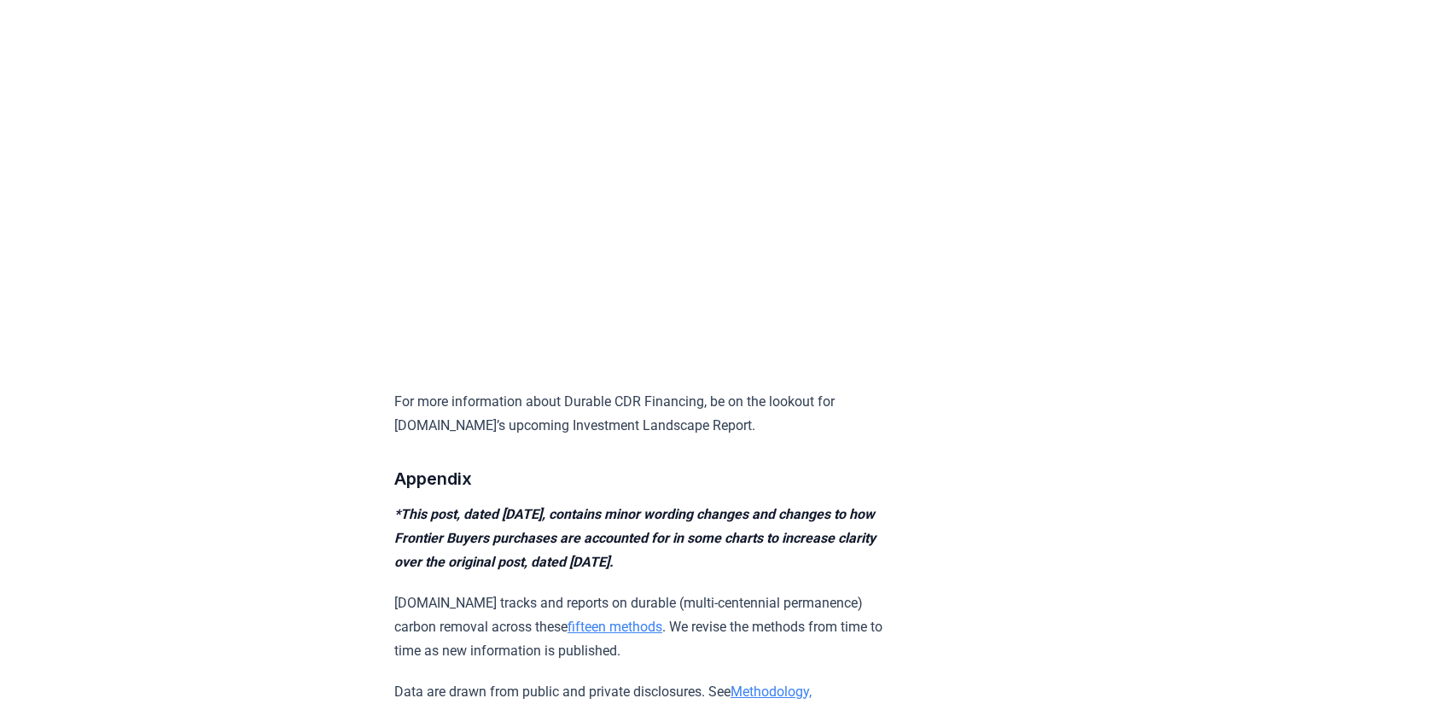
scroll to position [16603, 0]
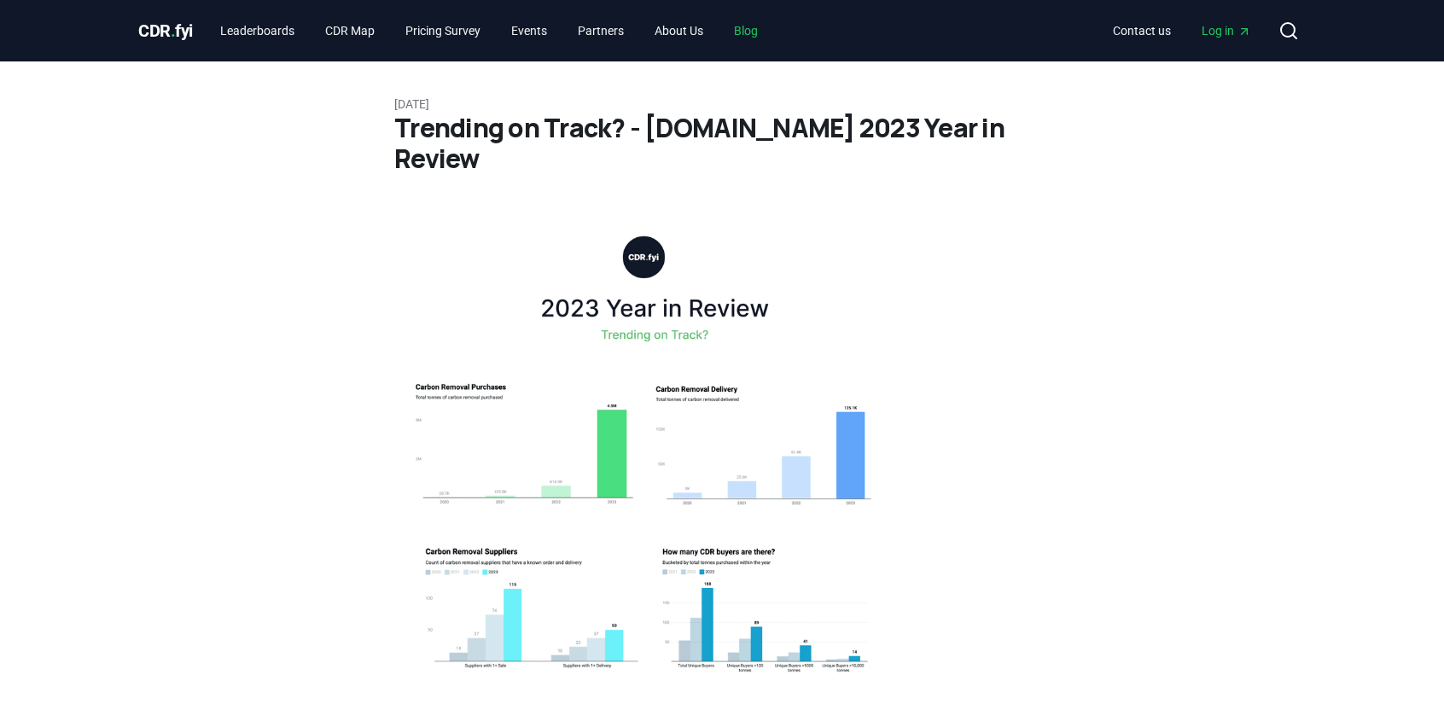
click at [763, 30] on link "Blog" at bounding box center [745, 30] width 51 height 31
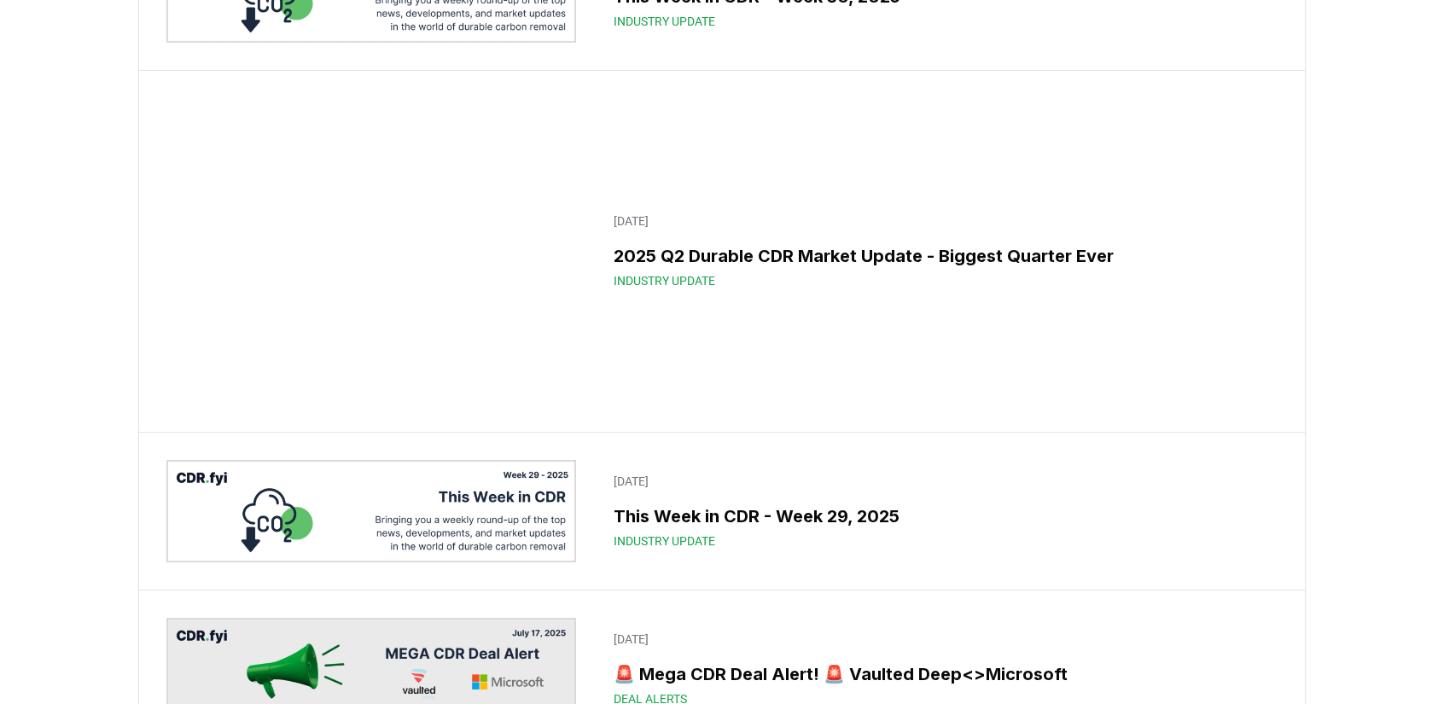
scroll to position [768, 0]
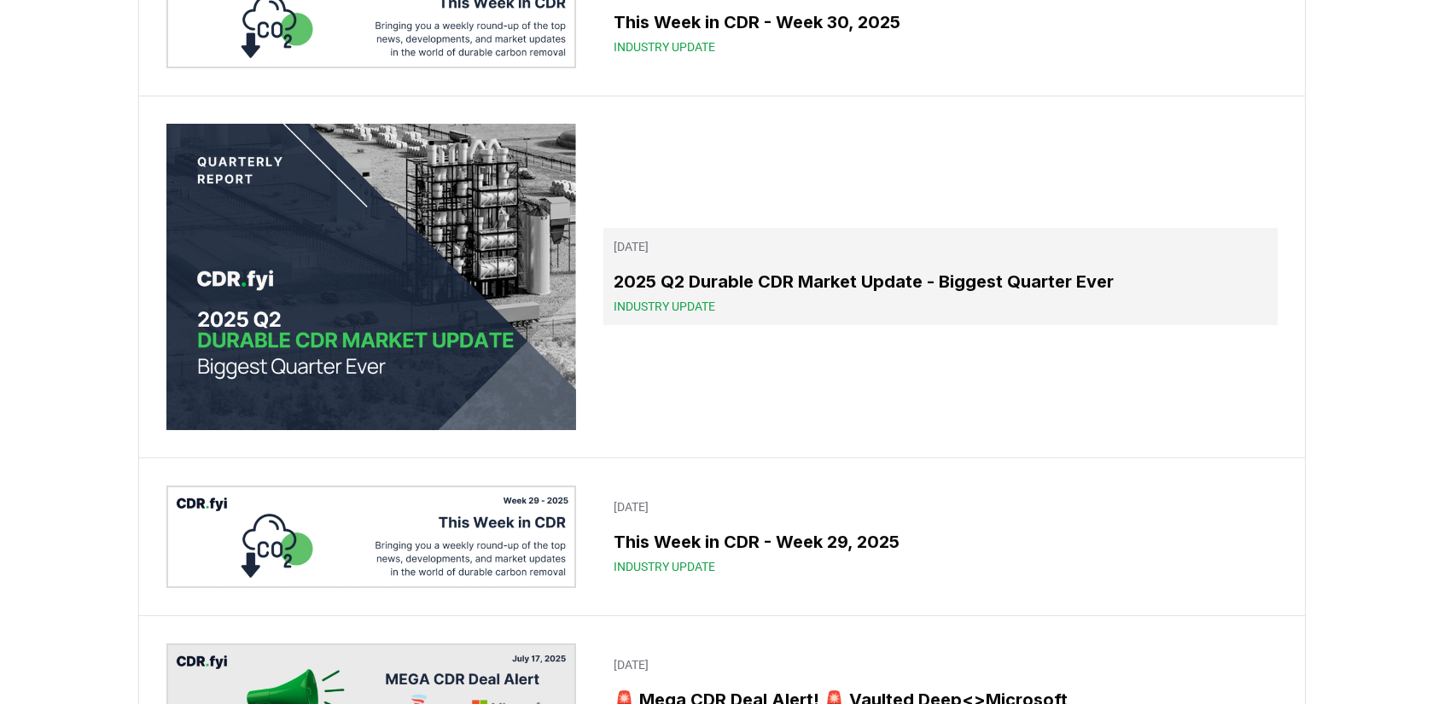
click at [708, 282] on h3 "2025 Q2 Durable CDR Market Update - Biggest Quarter Ever" at bounding box center [940, 282] width 654 height 26
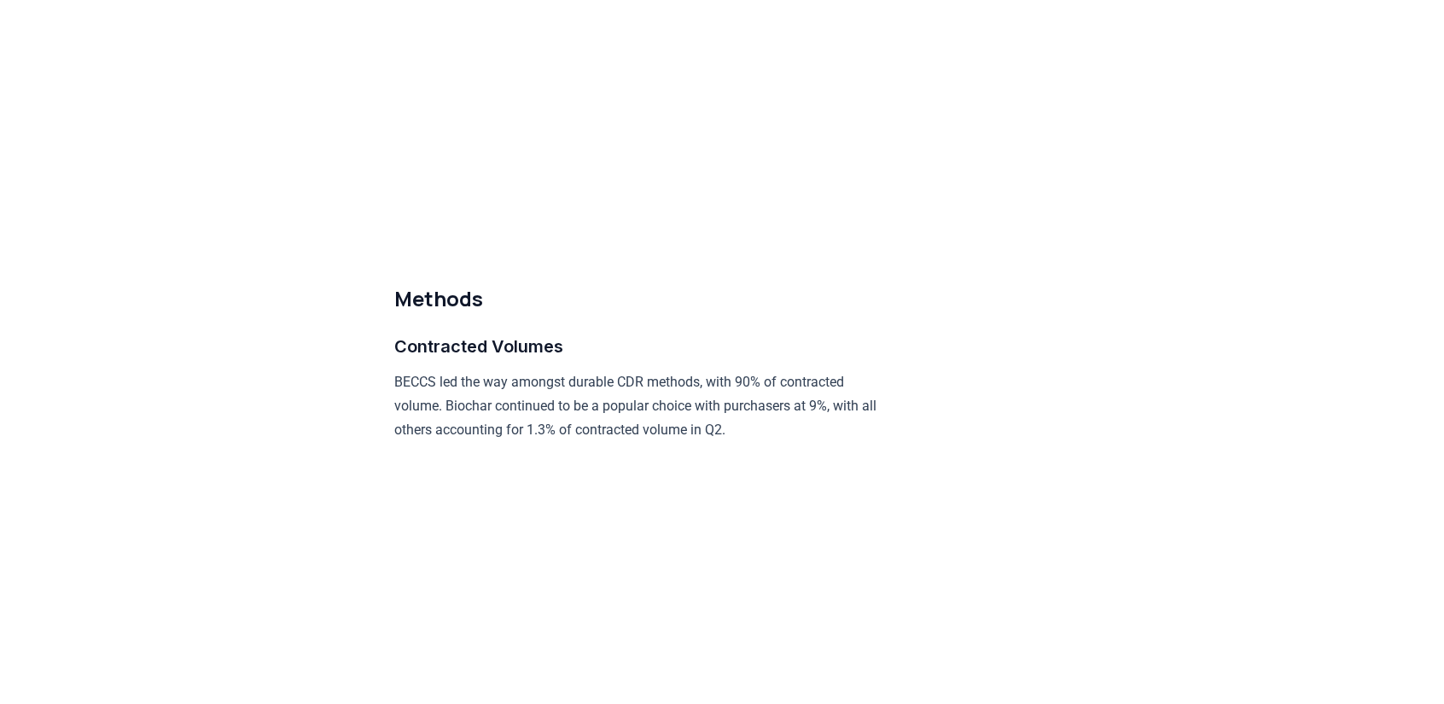
scroll to position [7935, 0]
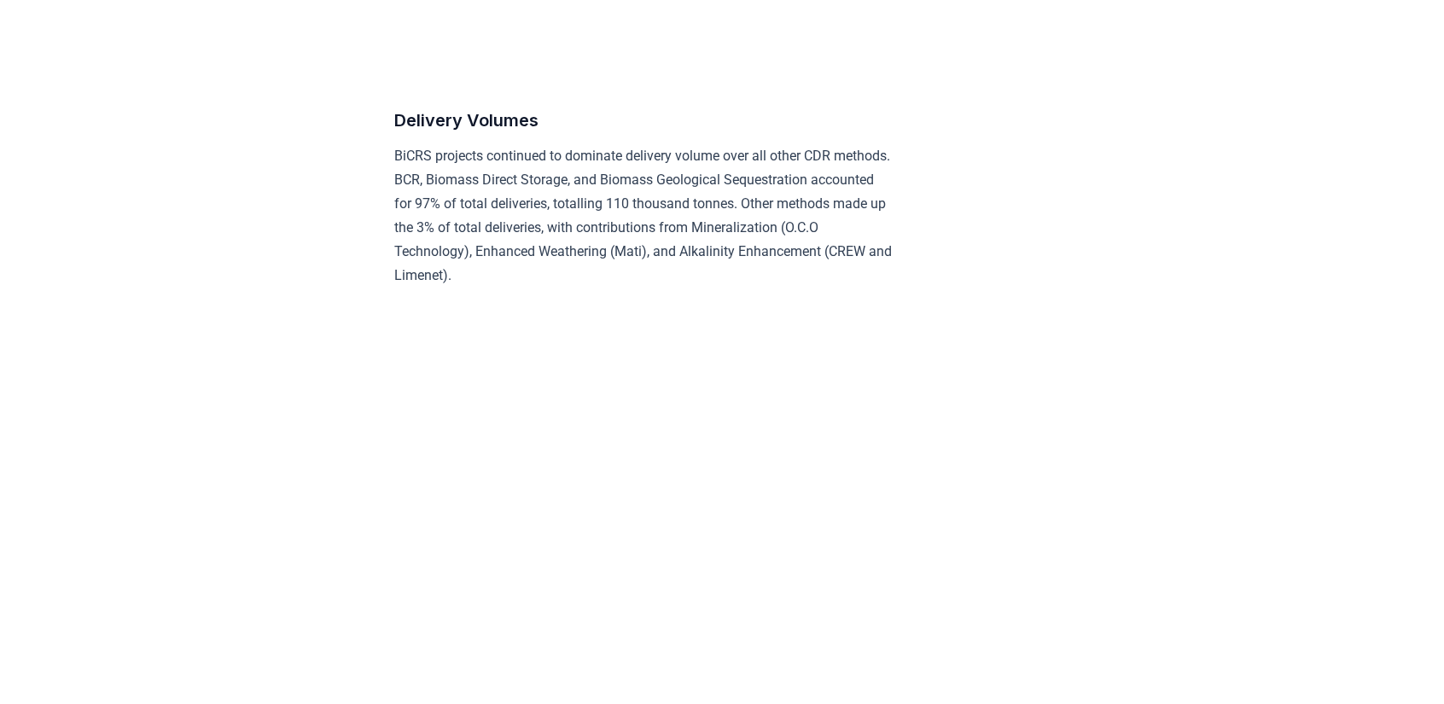
scroll to position [9129, 0]
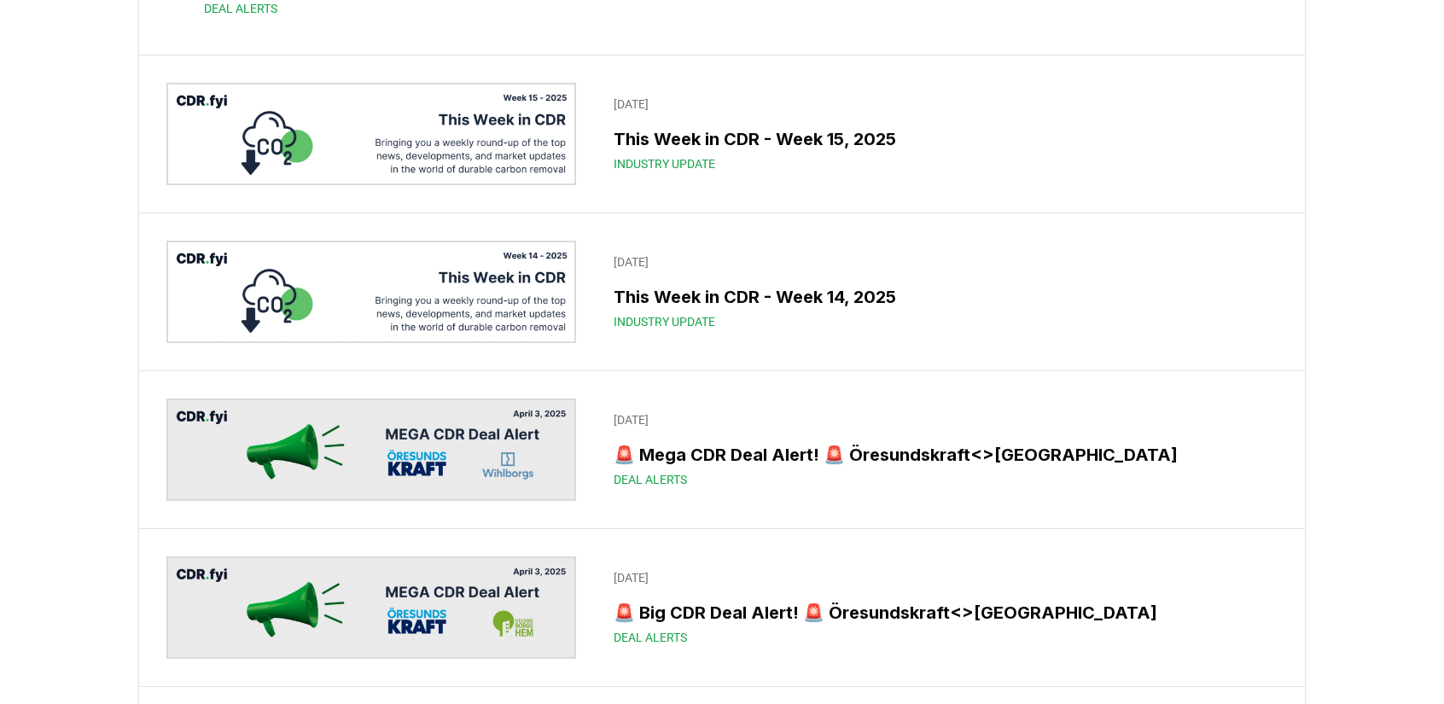
scroll to position [7483, 0]
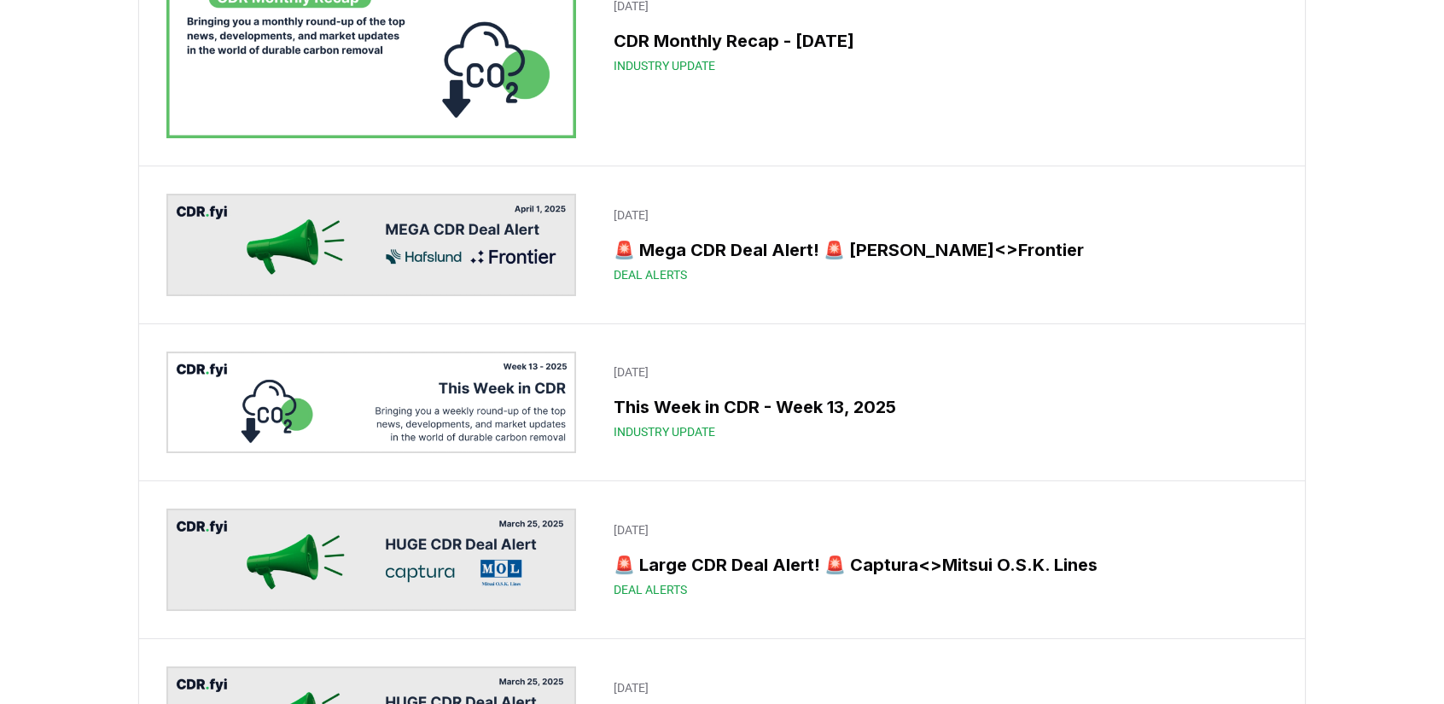
scroll to position [7995, 0]
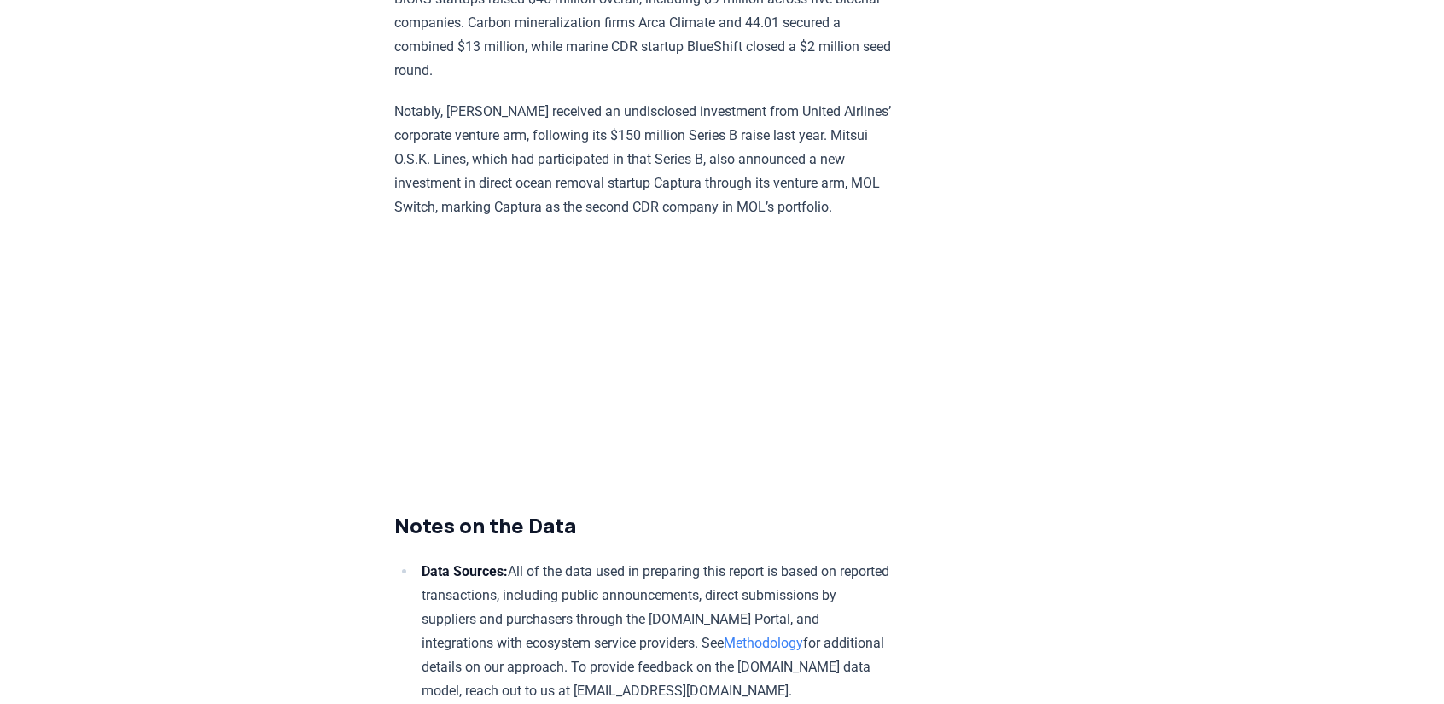
scroll to position [8977, 0]
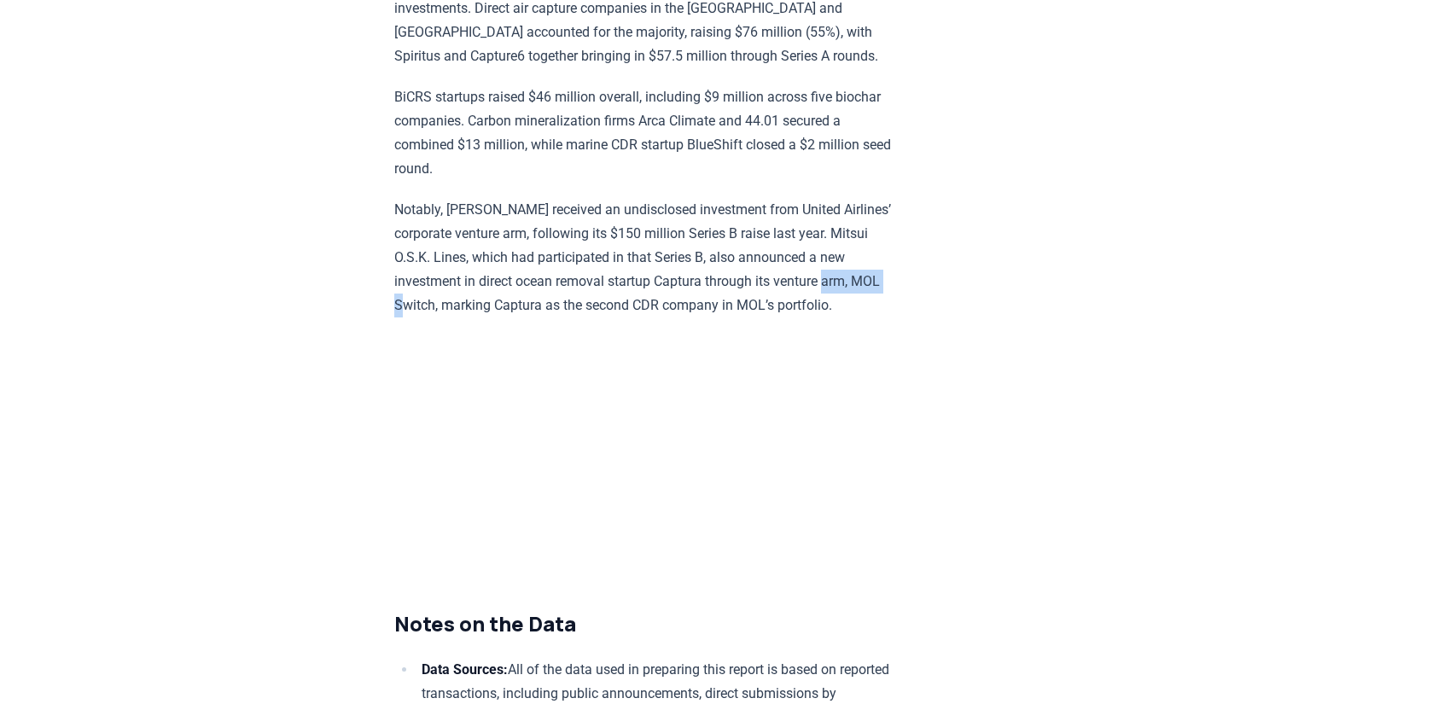
drag, startPoint x: 396, startPoint y: 223, endPoint x: 464, endPoint y: 233, distance: 69.0
click at [464, 233] on p "Notably, [PERSON_NAME] received an undisclosed investment from United Airlines’…" at bounding box center [643, 257] width 499 height 119
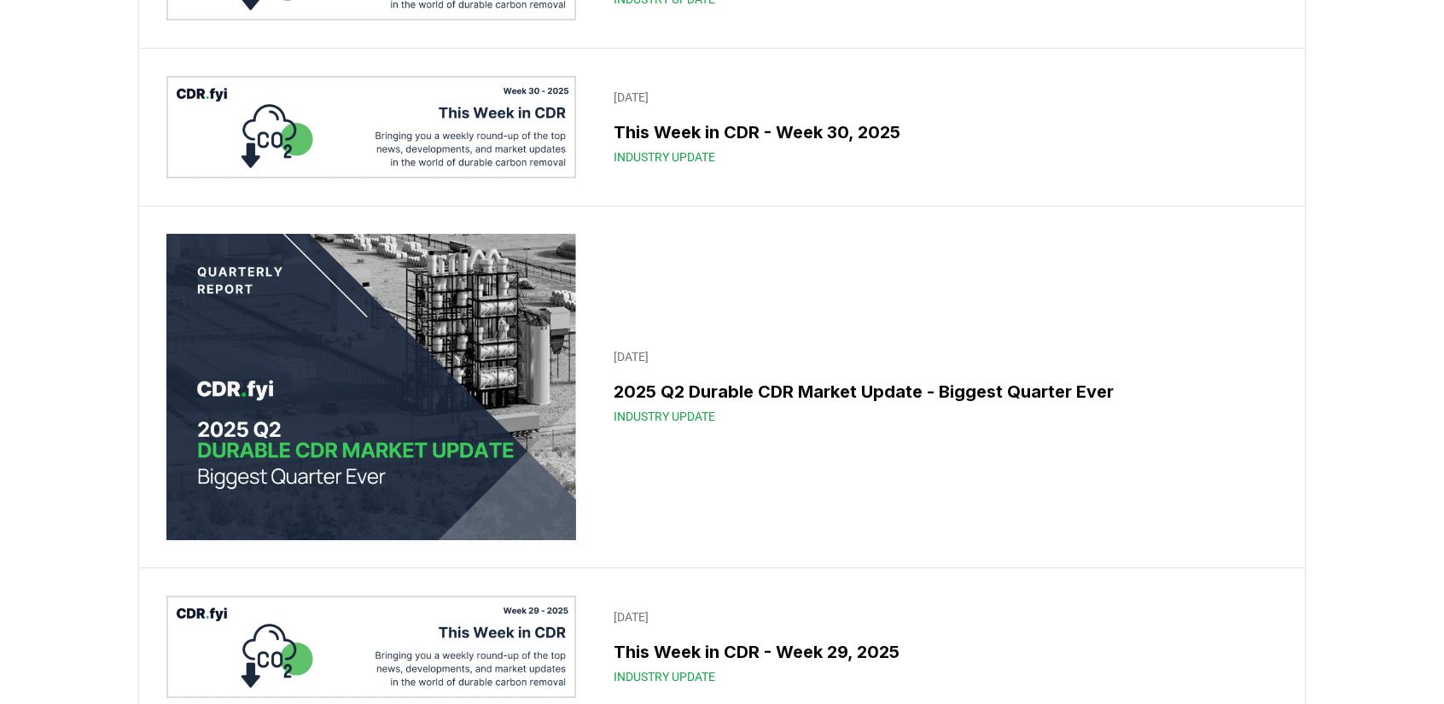
scroll to position [572, 0]
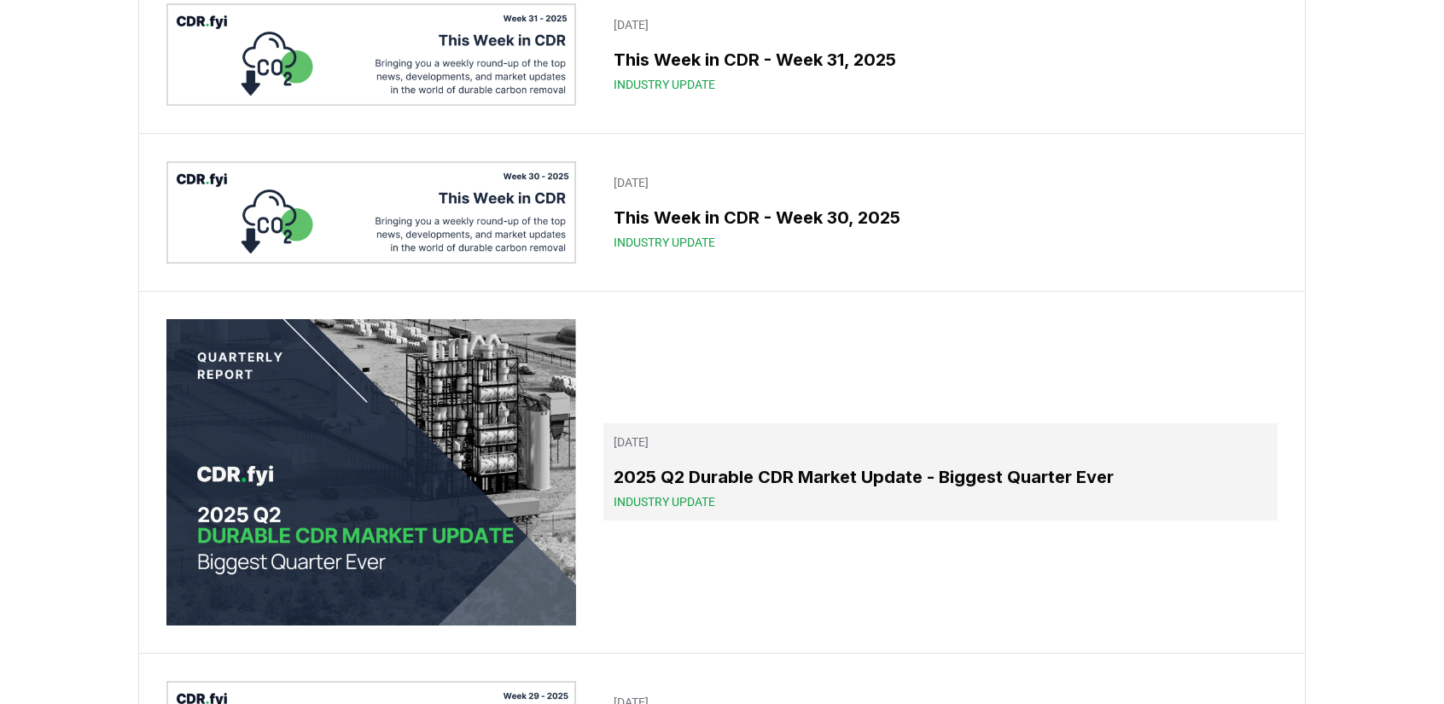
click at [726, 467] on h3 "2025 Q2 Durable CDR Market Update - Biggest Quarter Ever" at bounding box center [940, 477] width 654 height 26
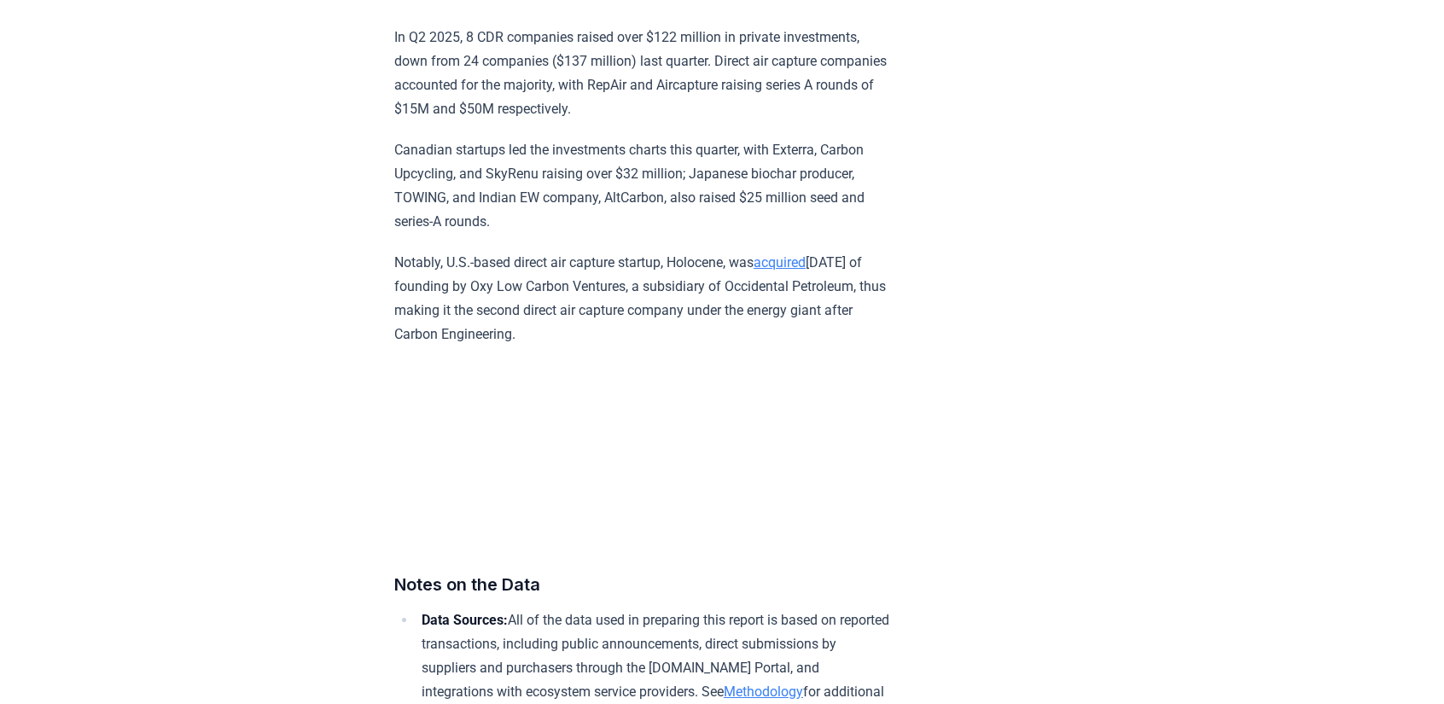
scroll to position [10337, 0]
